Goal: Ask a question

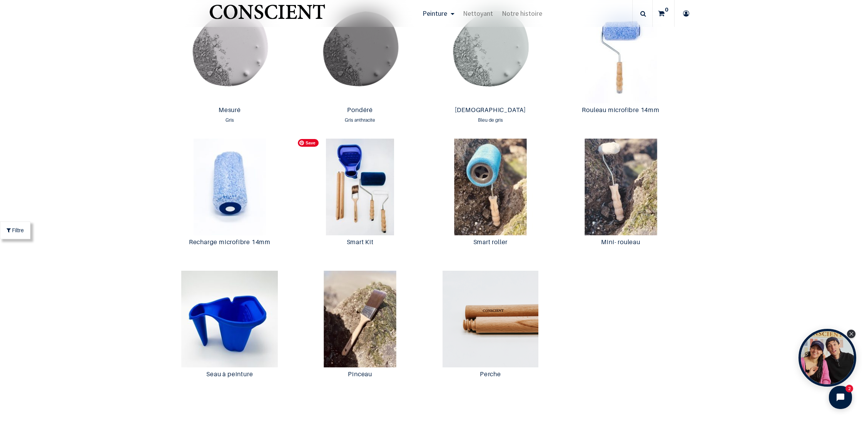
scroll to position [1460, 0]
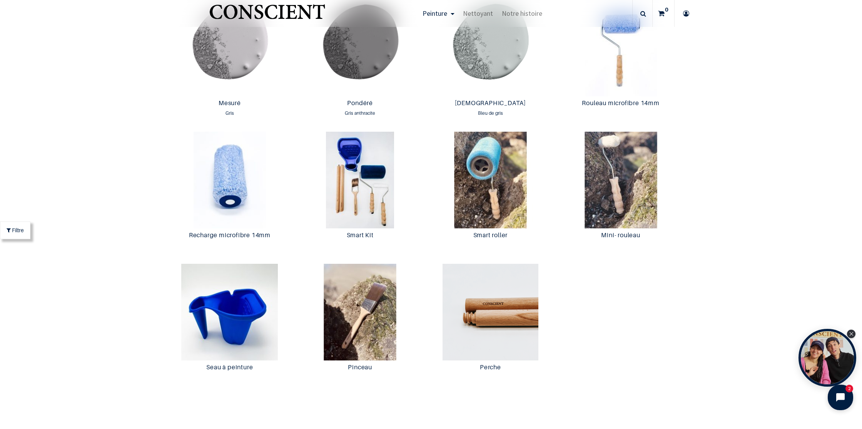
click at [841, 397] on icon "Open chat widget" at bounding box center [845, 397] width 12 height 12
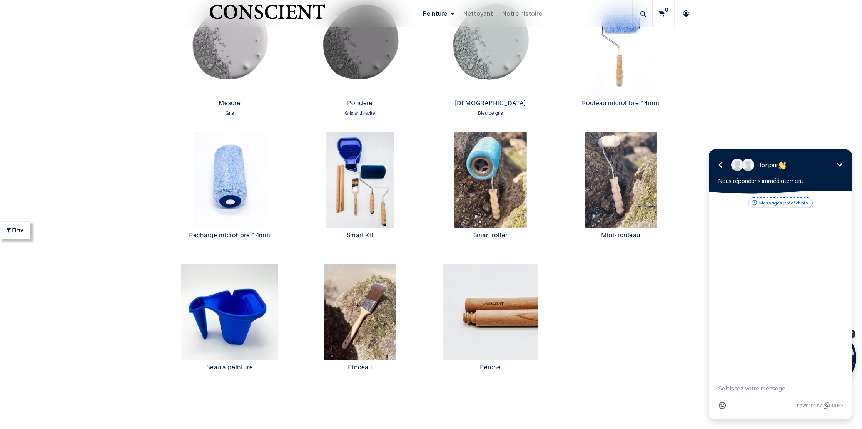
click at [777, 202] on button "Messages précédents" at bounding box center [780, 202] width 64 height 10
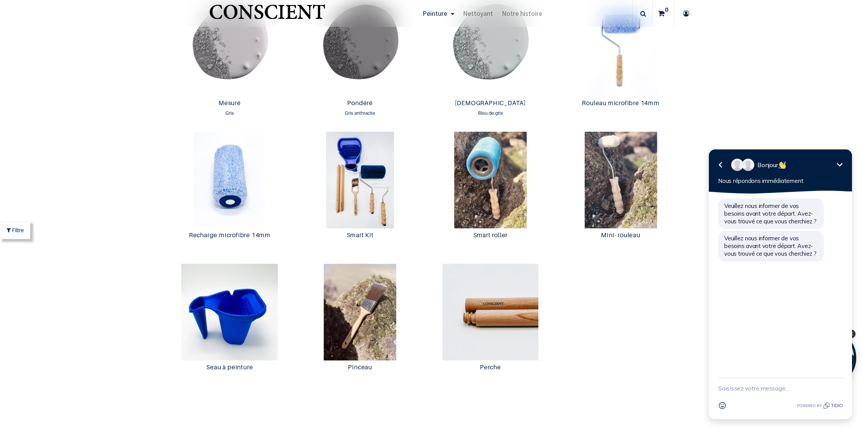
click at [765, 389] on textarea "New message" at bounding box center [780, 388] width 125 height 20
type textarea "Bonjour,"
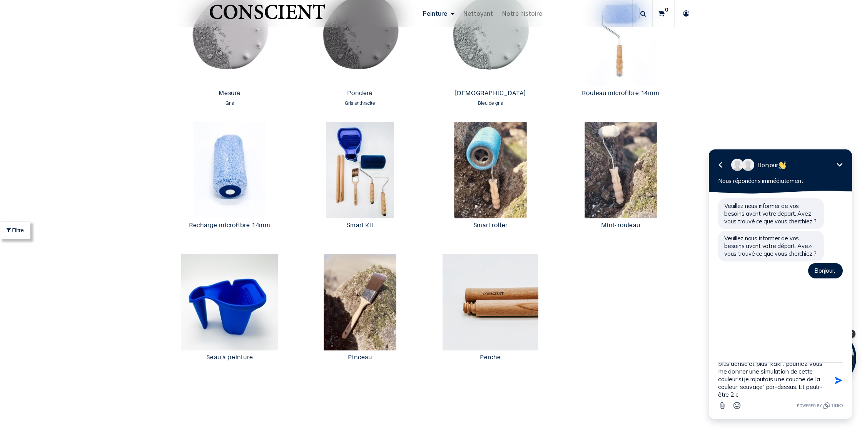
scroll to position [32, 0]
type textarea "J'ai peint un mur de ma pièce couleur jaune 'optimiste'; j'aimerais une couleur…"
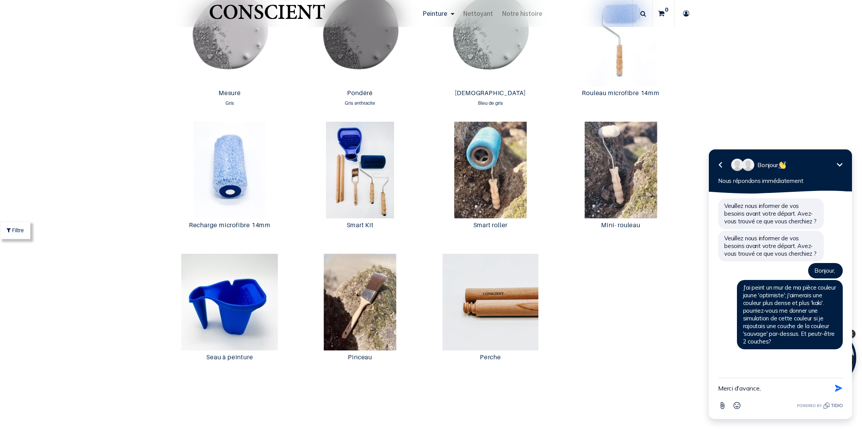
type textarea "Merci d'avance,"
type textarea "[PERSON_NAME]"
click at [837, 389] on icon "button" at bounding box center [838, 387] width 7 height 7
